Goal: Task Accomplishment & Management: Manage account settings

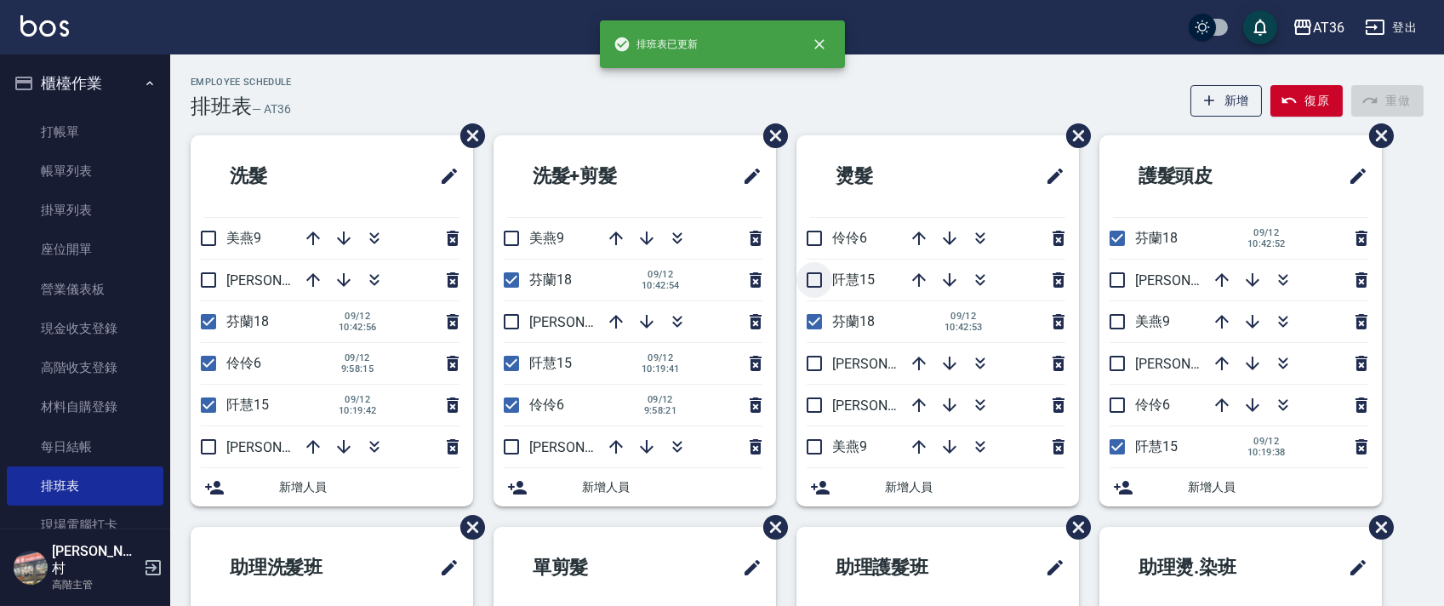
click at [824, 281] on input "checkbox" at bounding box center [815, 280] width 36 height 36
checkbox input "true"
click at [510, 402] on input "checkbox" at bounding box center [512, 405] width 36 height 36
checkbox input "false"
click at [210, 366] on input "checkbox" at bounding box center [209, 364] width 36 height 36
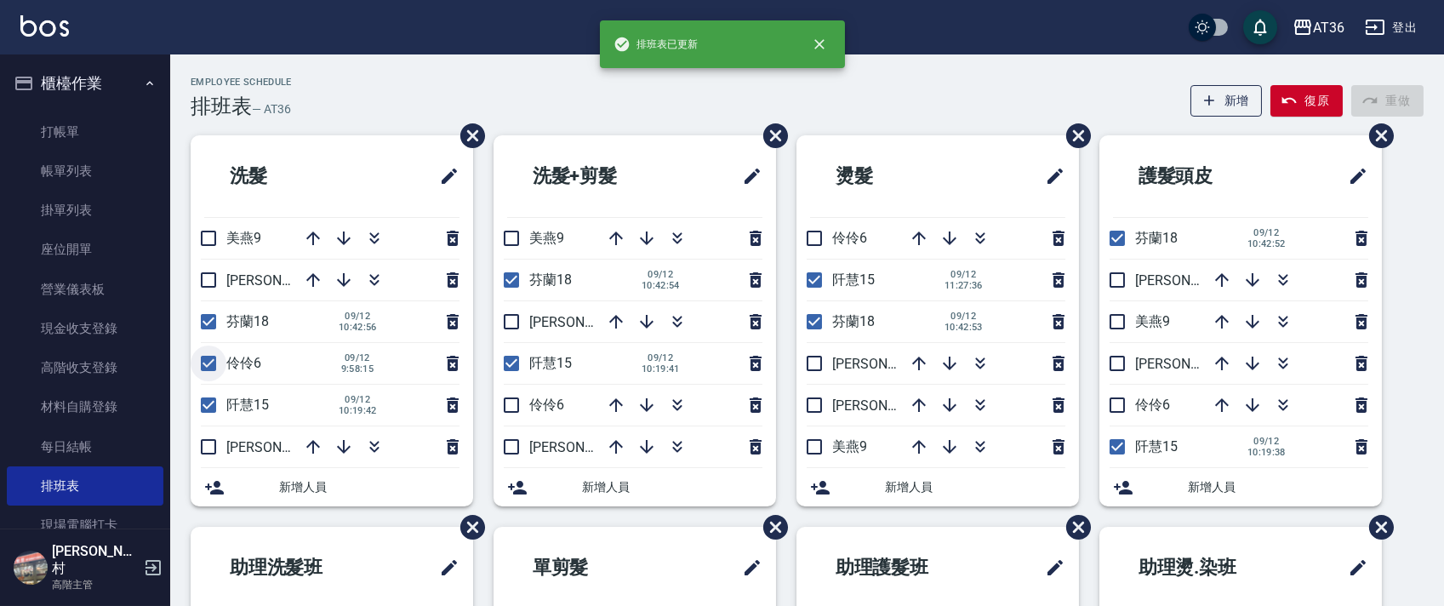
checkbox input "false"
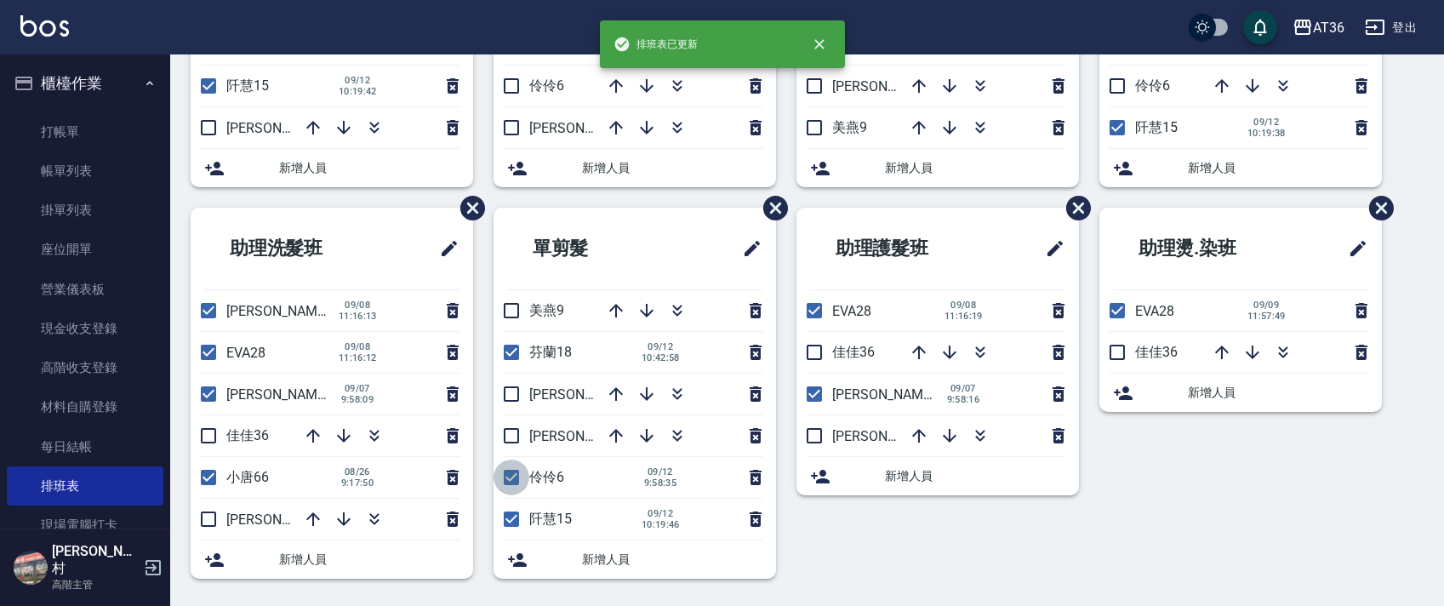
click at [518, 478] on input "checkbox" at bounding box center [512, 478] width 36 height 36
checkbox input "false"
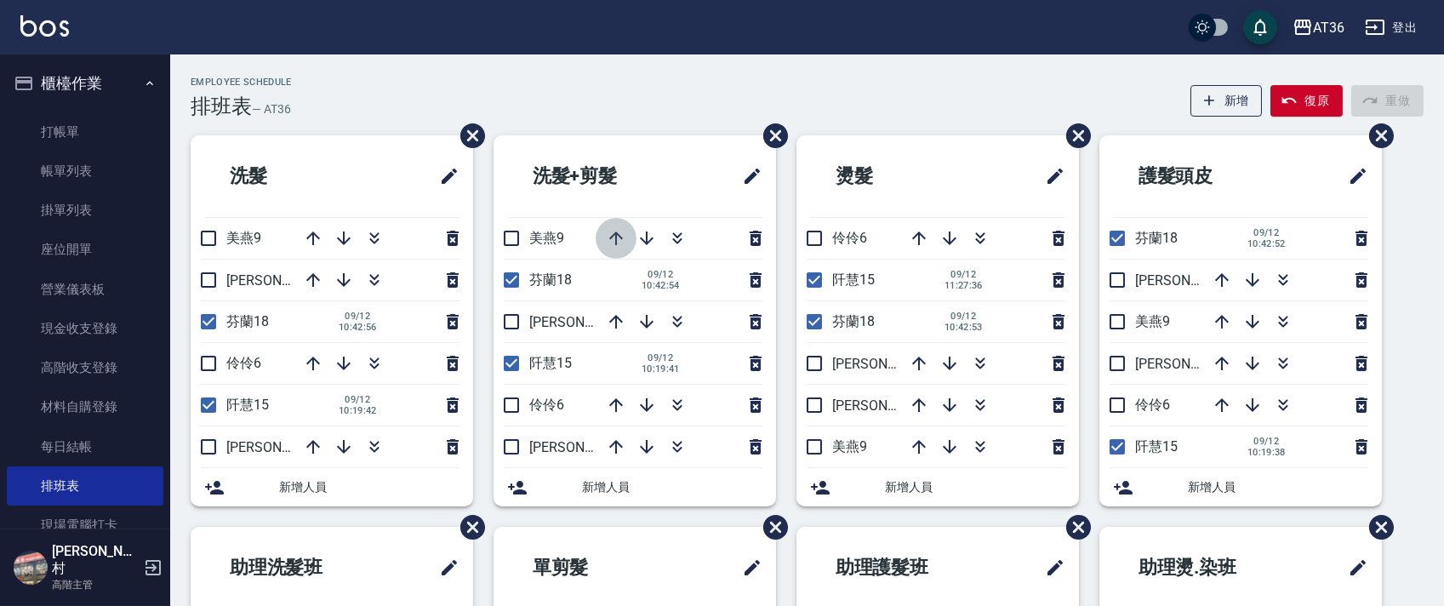
click at [617, 242] on icon "button" at bounding box center [616, 238] width 20 height 20
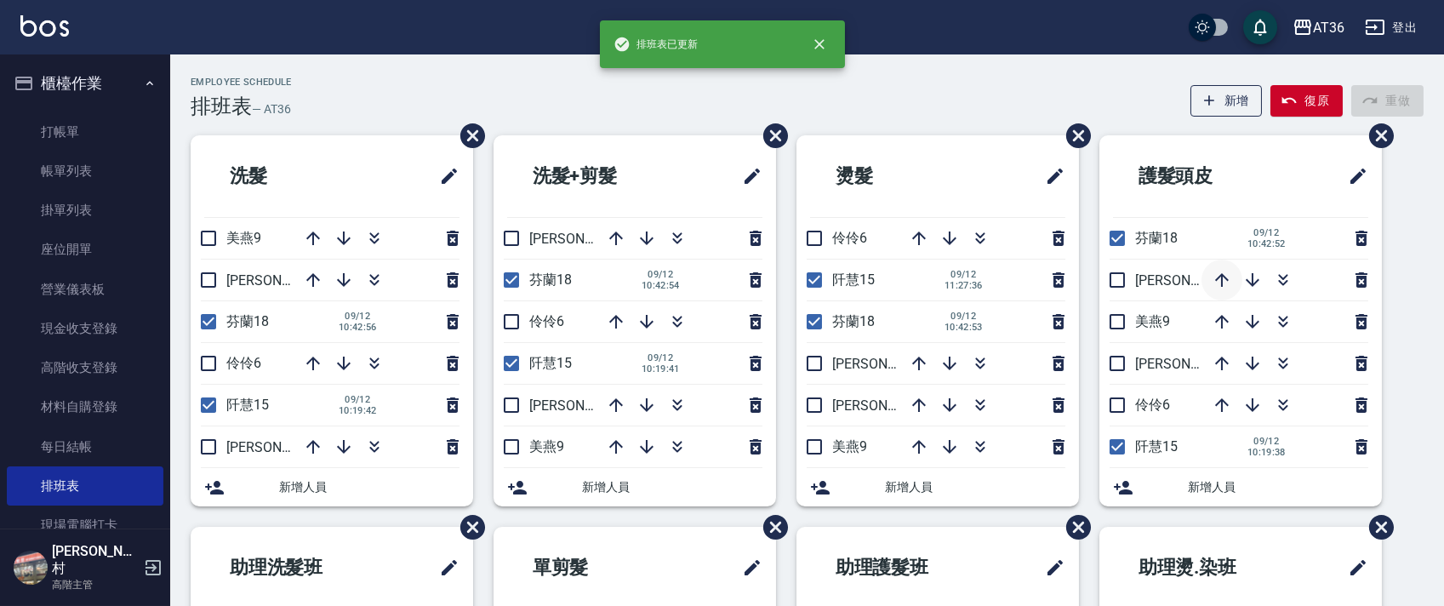
click at [1217, 280] on icon "button" at bounding box center [1222, 280] width 20 height 20
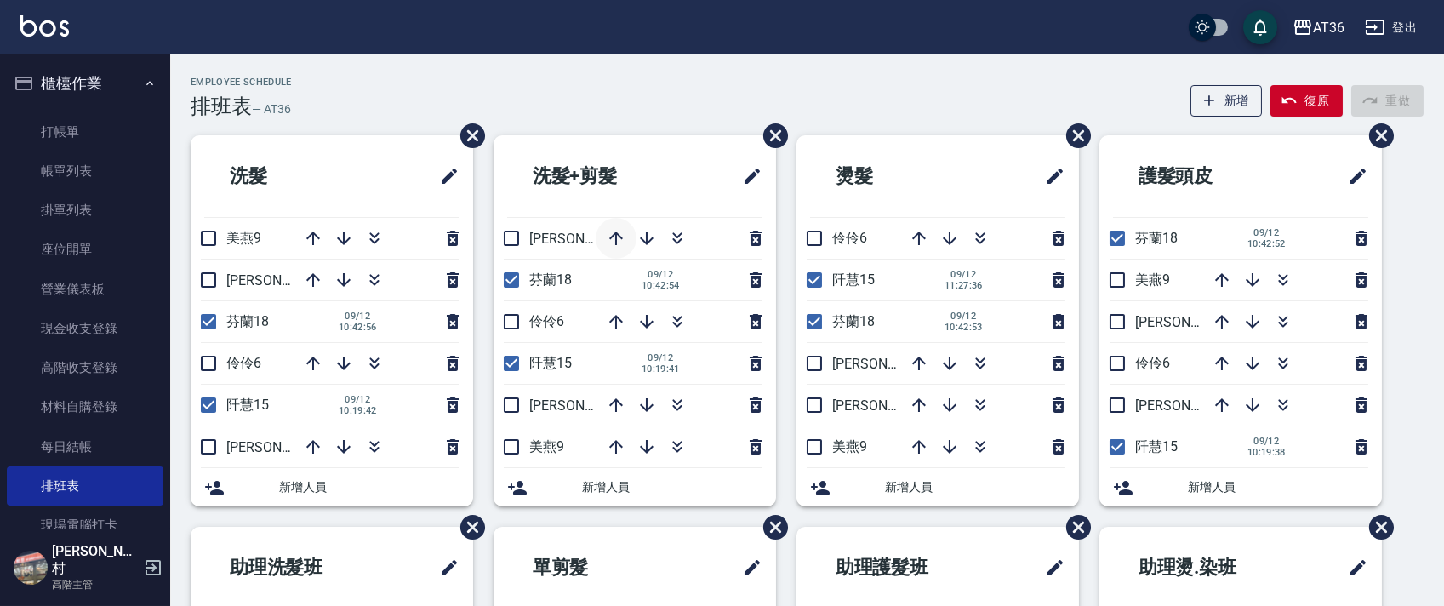
click at [607, 243] on icon "button" at bounding box center [616, 238] width 20 height 20
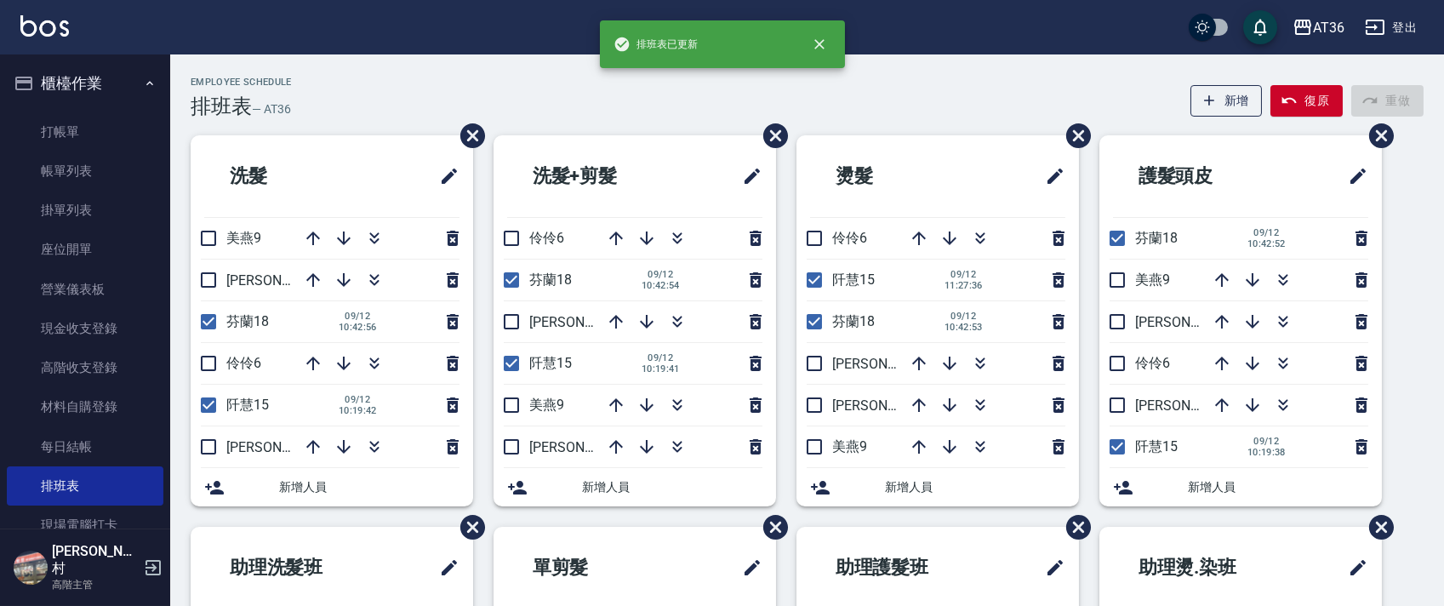
scroll to position [319, 0]
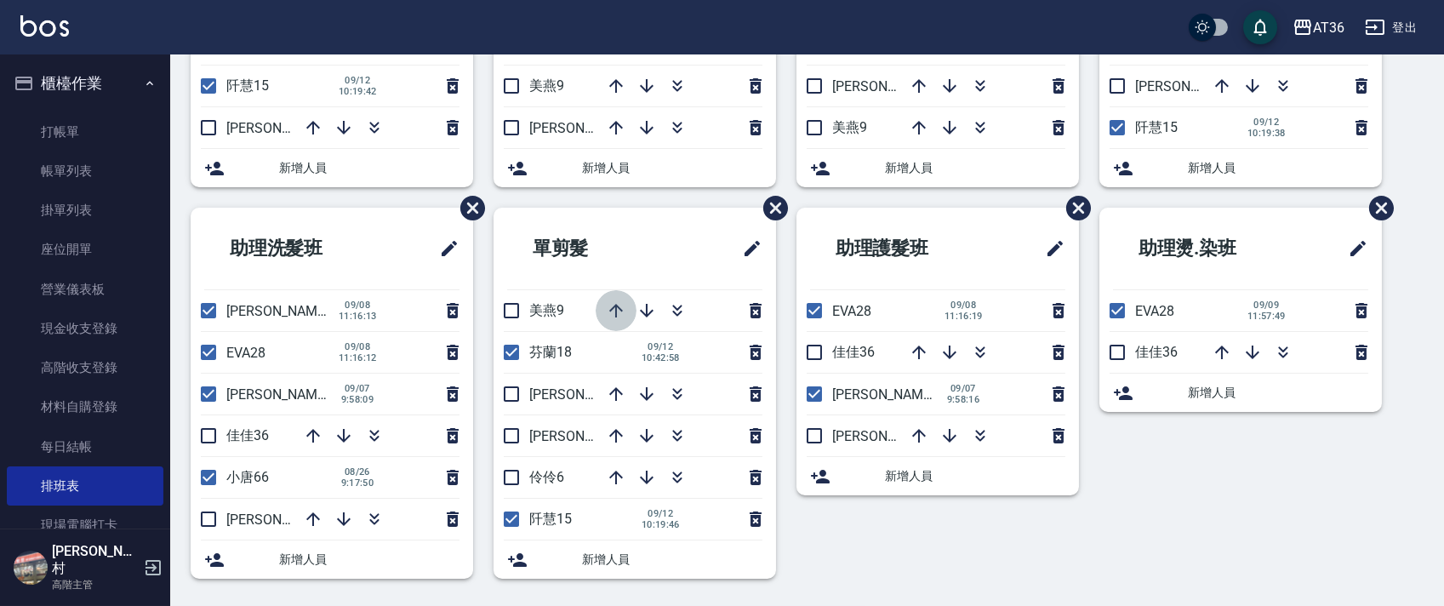
click at [616, 315] on icon "button" at bounding box center [616, 311] width 14 height 14
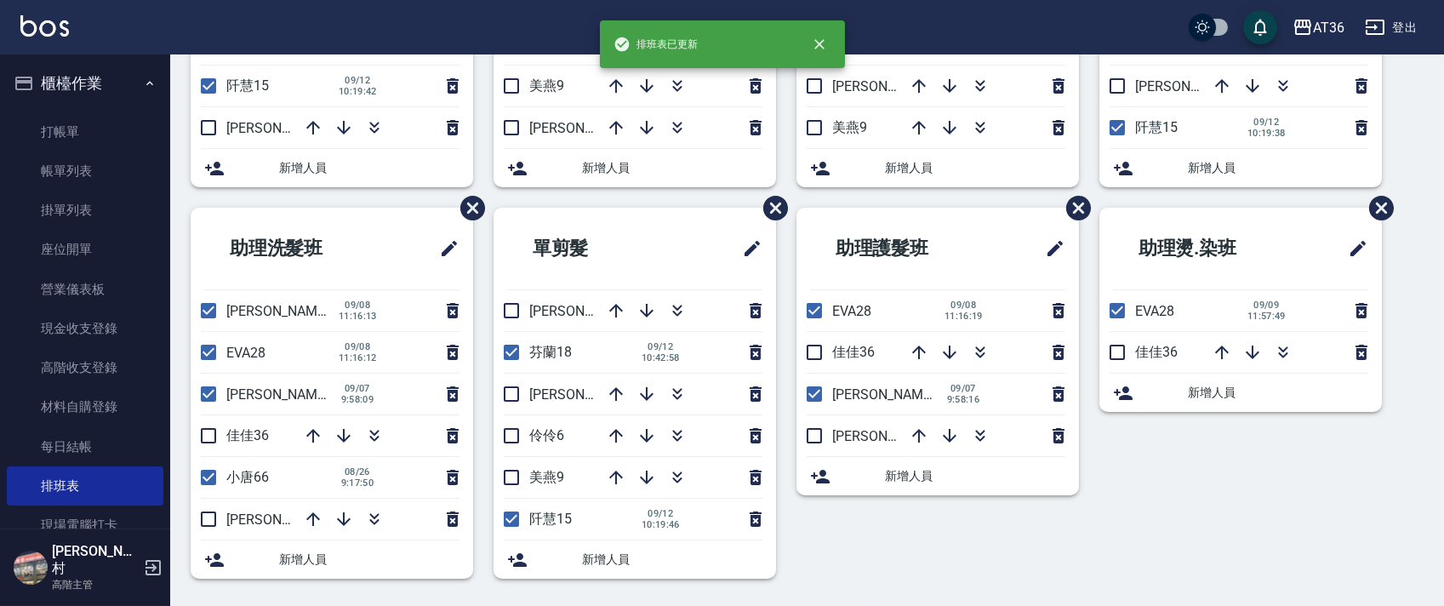
scroll to position [0, 0]
